Goal: Task Accomplishment & Management: Manage account settings

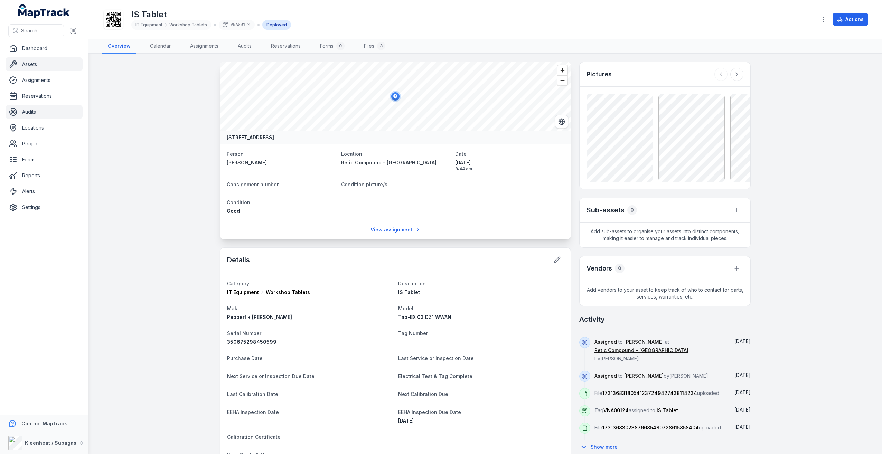
click at [32, 113] on link "Audits" at bounding box center [44, 112] width 77 height 14
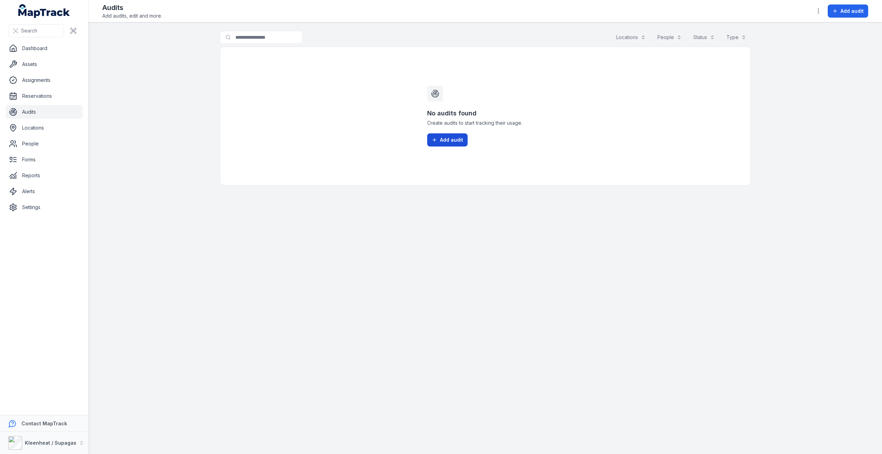
click at [453, 142] on span "Add audit" at bounding box center [451, 139] width 23 height 7
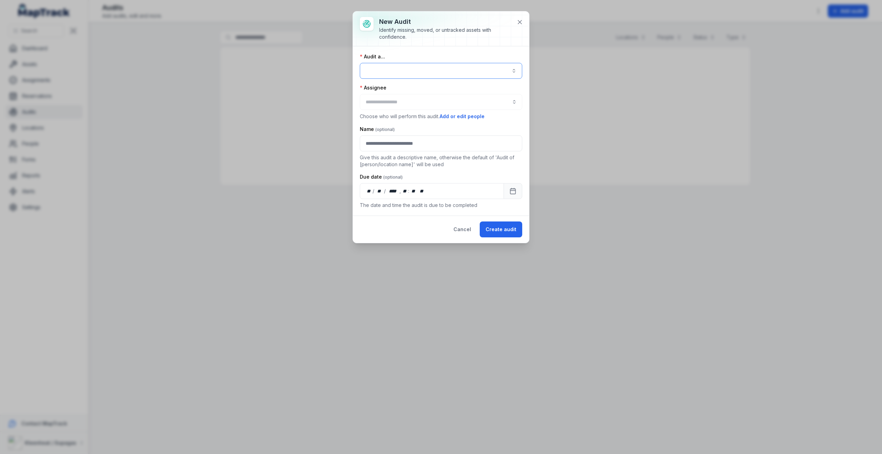
click at [407, 74] on button "button" at bounding box center [441, 71] width 162 height 16
click at [403, 71] on button "button" at bounding box center [441, 71] width 162 height 16
click at [363, 117] on div "Audit a... Assignee Choose who will perform this audit. Add or edit people Name…" at bounding box center [441, 130] width 162 height 155
click at [393, 104] on input "audit-add:assignee_id-label" at bounding box center [441, 102] width 162 height 16
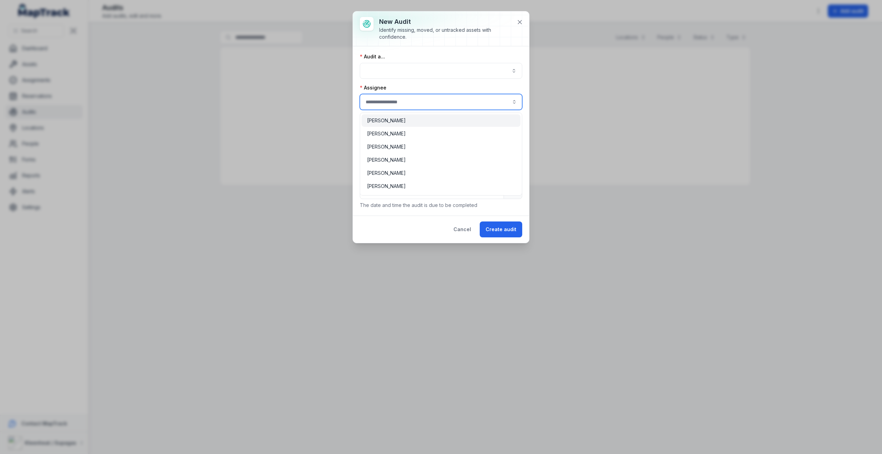
click at [393, 104] on input "audit-add:assignee_id-label" at bounding box center [441, 102] width 162 height 16
click at [395, 77] on div "Audit a... Assignee Choose who will perform this audit. Add or edit people Name…" at bounding box center [441, 130] width 162 height 155
click at [465, 233] on button "Cancel" at bounding box center [461, 229] width 29 height 16
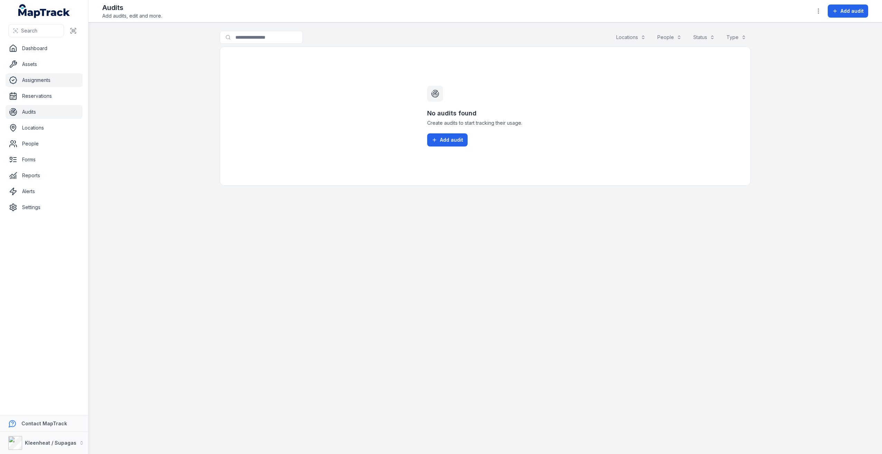
click at [36, 81] on link "Assignments" at bounding box center [44, 80] width 77 height 14
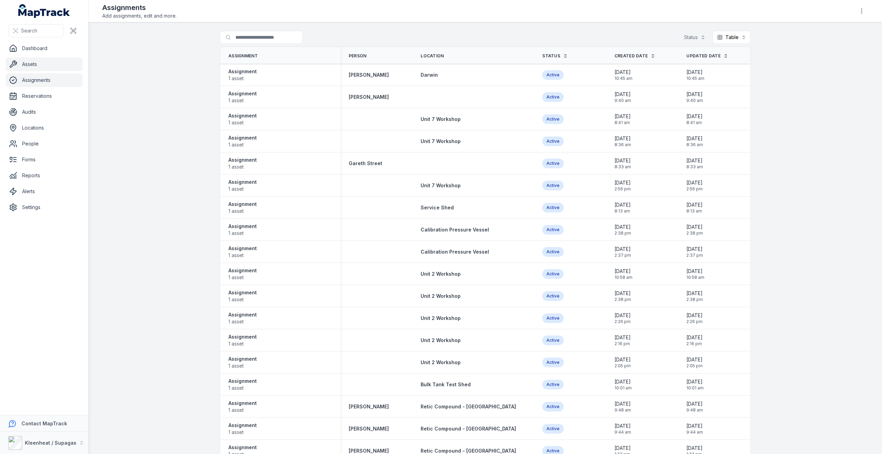
click at [34, 63] on link "Assets" at bounding box center [44, 64] width 77 height 14
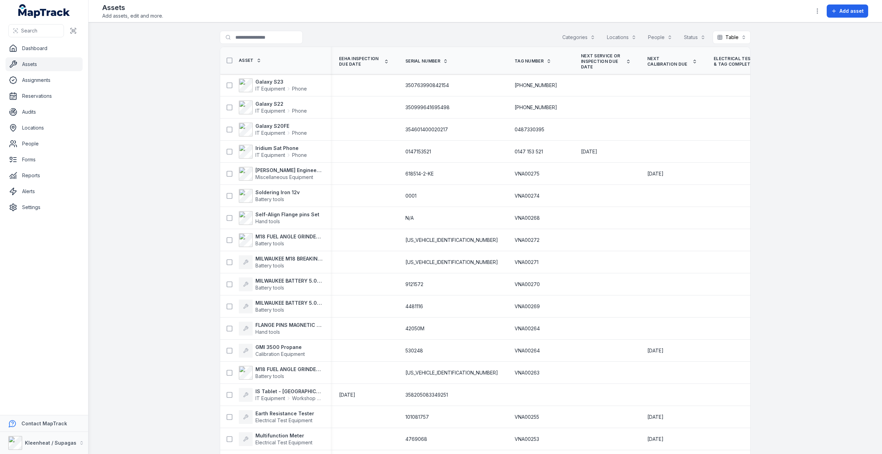
click at [570, 37] on button "Categories" at bounding box center [579, 37] width 42 height 13
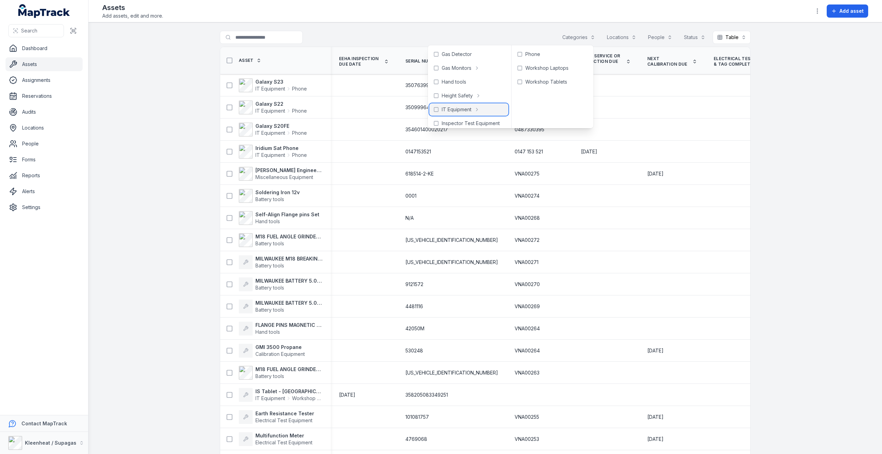
click at [437, 109] on icon at bounding box center [436, 110] width 6 height 6
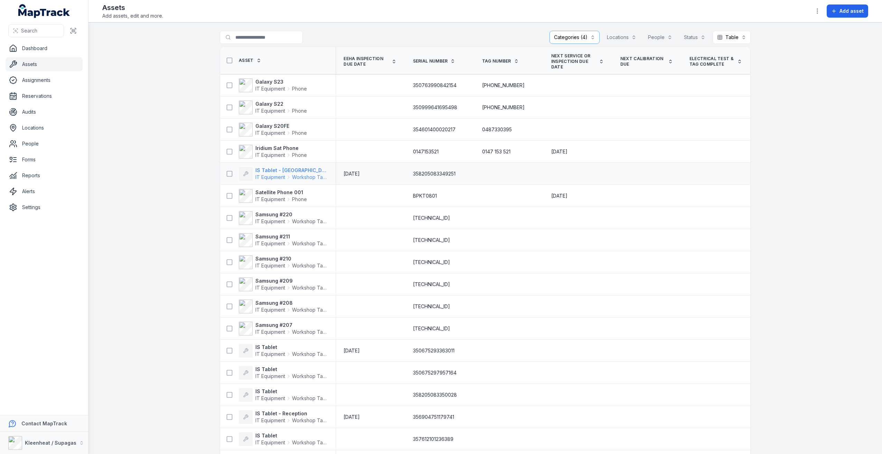
click at [309, 172] on strong "IS Tablet - [GEOGRAPHIC_DATA] Plumbing" at bounding box center [291, 170] width 72 height 7
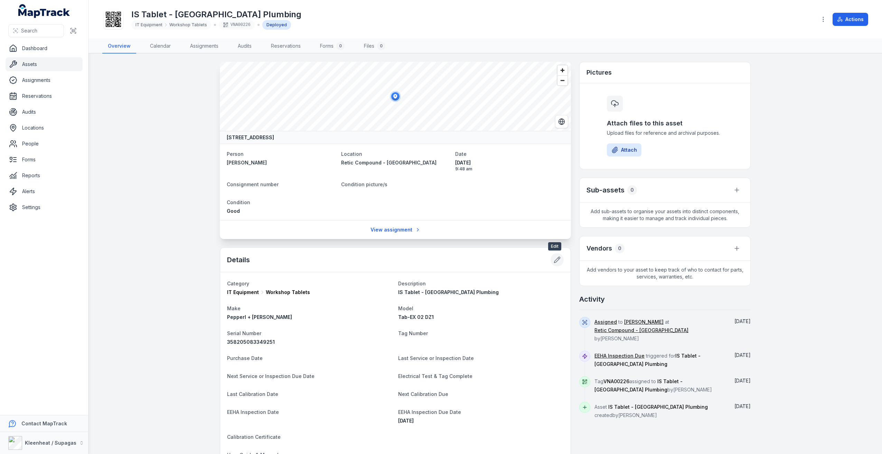
click at [554, 261] on icon at bounding box center [557, 260] width 6 height 6
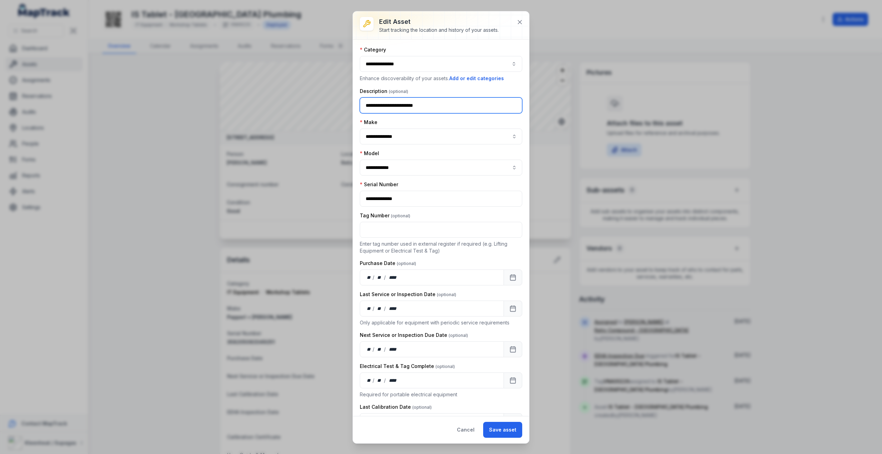
drag, startPoint x: 435, startPoint y: 108, endPoint x: 384, endPoint y: 103, distance: 51.4
click at [386, 105] on input "**********" at bounding box center [441, 105] width 162 height 16
type input "*********"
click at [513, 432] on button "Save asset" at bounding box center [502, 430] width 39 height 16
